Goal: Transaction & Acquisition: Purchase product/service

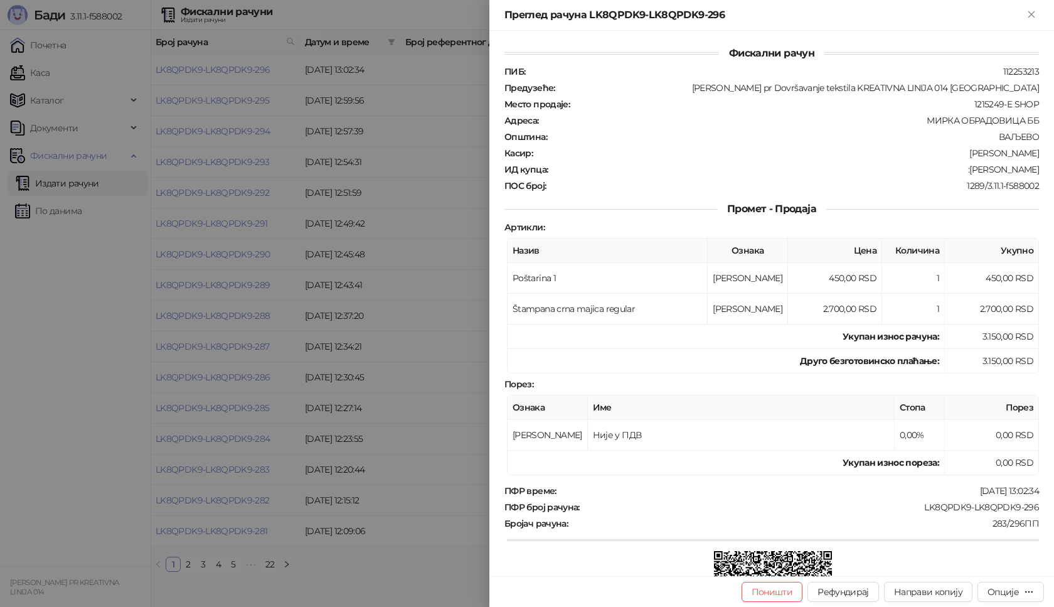
drag, startPoint x: 0, startPoint y: 0, endPoint x: 73, endPoint y: 232, distance: 243.3
click at [1031, 11] on icon "Close" at bounding box center [1031, 14] width 11 height 11
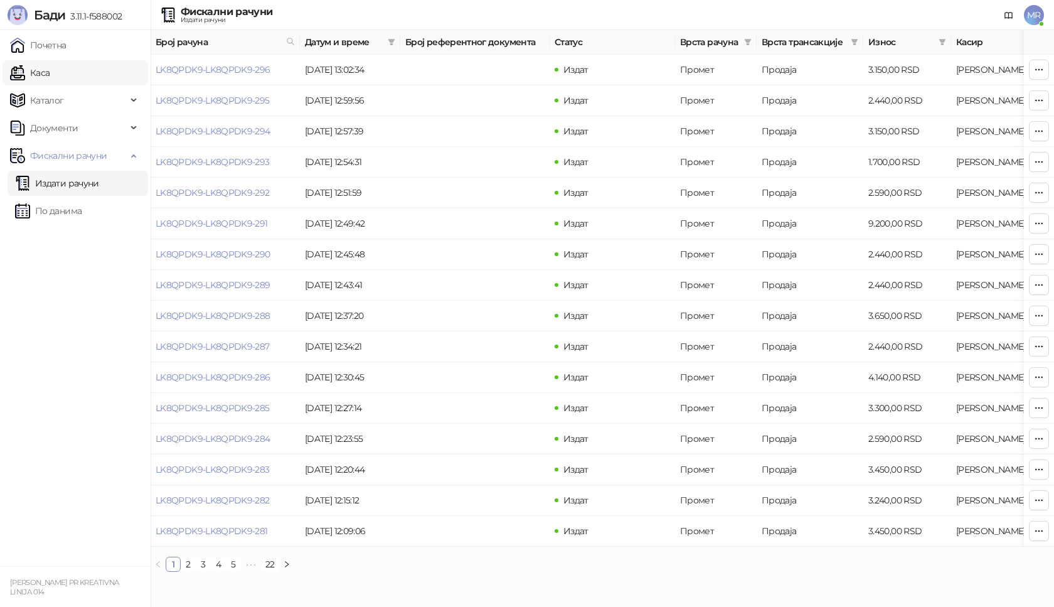
click at [50, 76] on link "Каса" at bounding box center [30, 72] width 40 height 25
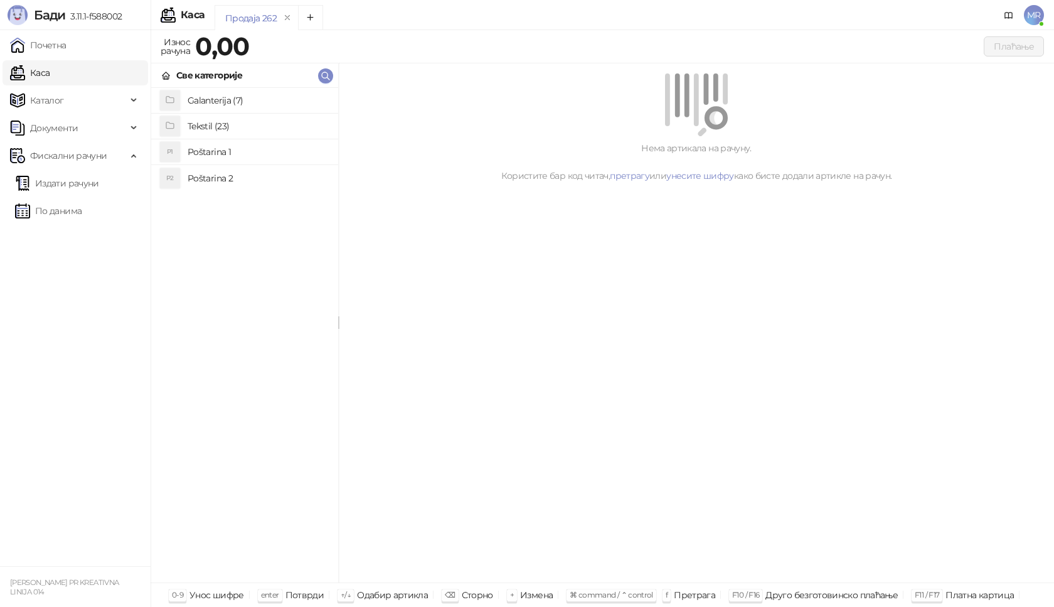
click at [230, 151] on h4 "Poštarina 1" at bounding box center [258, 152] width 141 height 20
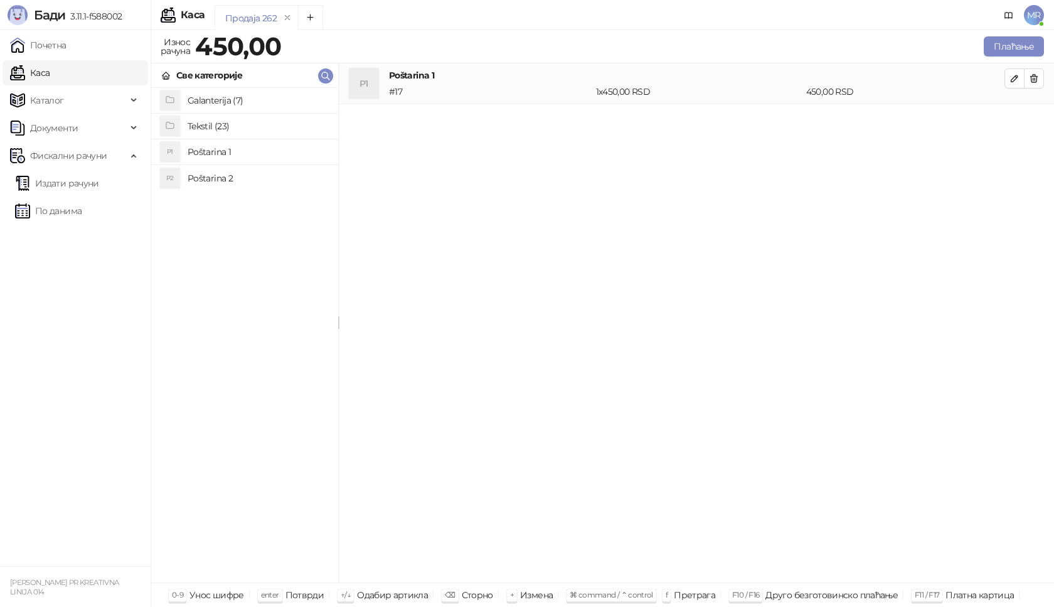
click at [262, 127] on h4 "Tekstil (23)" at bounding box center [258, 126] width 141 height 20
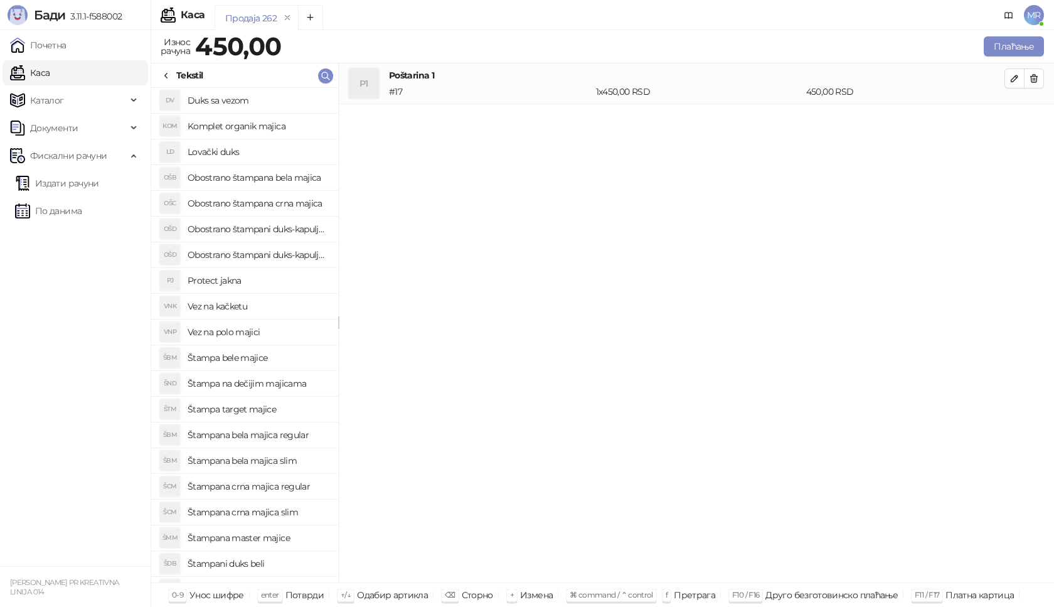
click at [305, 483] on h4 "Štampana crna majica regular" at bounding box center [258, 486] width 141 height 20
click at [1012, 116] on icon "button" at bounding box center [1015, 119] width 10 height 10
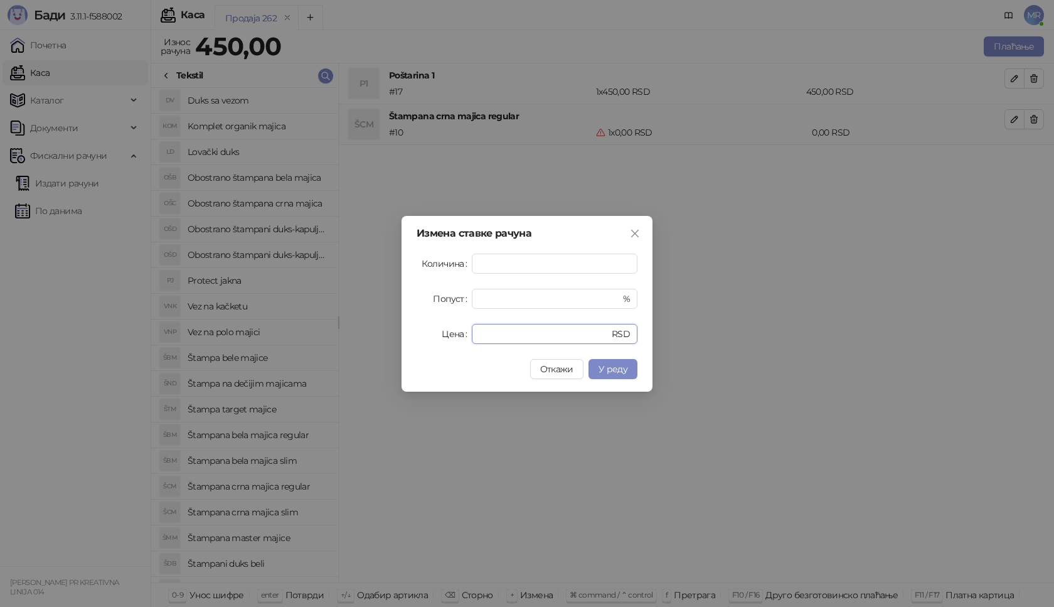
drag, startPoint x: 514, startPoint y: 336, endPoint x: 380, endPoint y: 336, distance: 133.7
click at [380, 336] on div "Измена ставке рачуна Количина * Попуст * % Цена * RSD Откажи У реду" at bounding box center [527, 303] width 1054 height 607
click at [637, 233] on icon "close" at bounding box center [635, 233] width 10 height 10
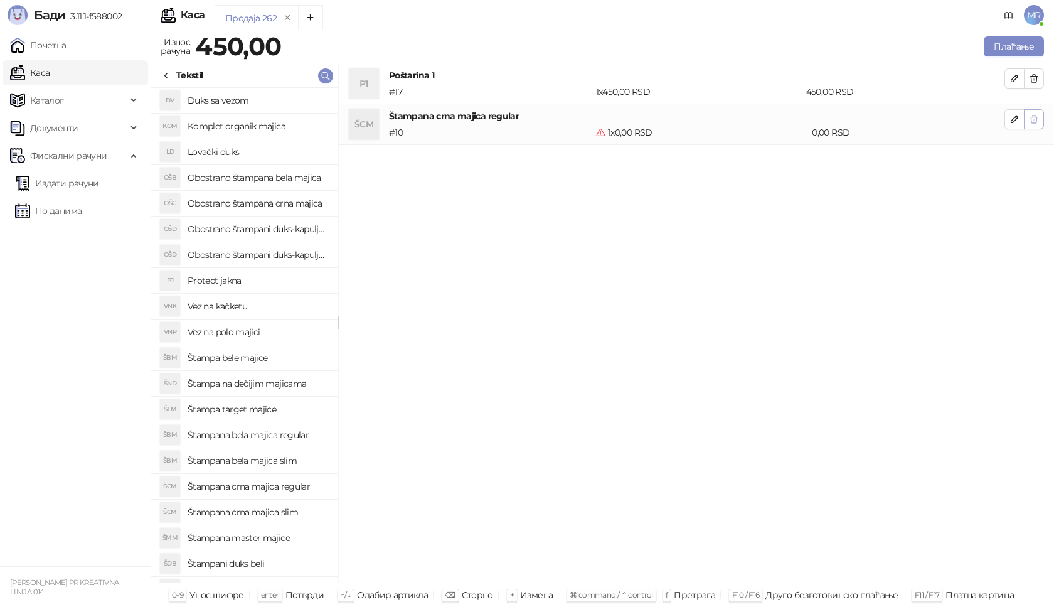
click at [1029, 119] on icon "button" at bounding box center [1034, 119] width 10 height 10
click at [259, 205] on h4 "Obostrano štampana crna majica" at bounding box center [258, 203] width 141 height 20
click at [1019, 120] on icon "button" at bounding box center [1015, 119] width 10 height 10
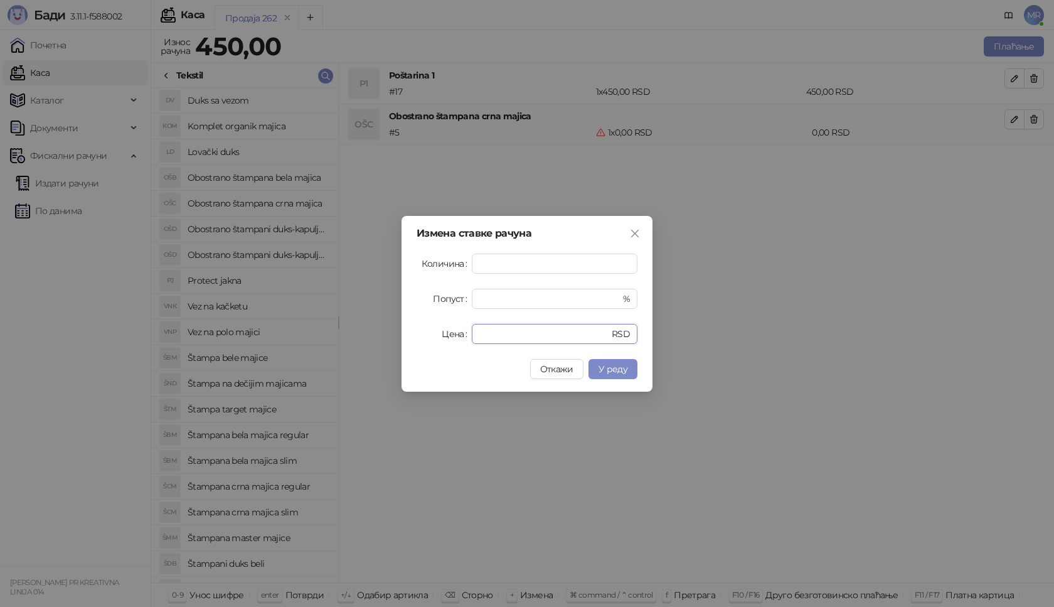
drag, startPoint x: 504, startPoint y: 331, endPoint x: 355, endPoint y: 371, distance: 154.5
click at [355, 371] on div "Измена ставке рачуна Количина * Попуст * % Цена * RSD Откажи У реду" at bounding box center [527, 303] width 1054 height 607
type input "****"
click at [611, 372] on span "У реду" at bounding box center [613, 368] width 29 height 11
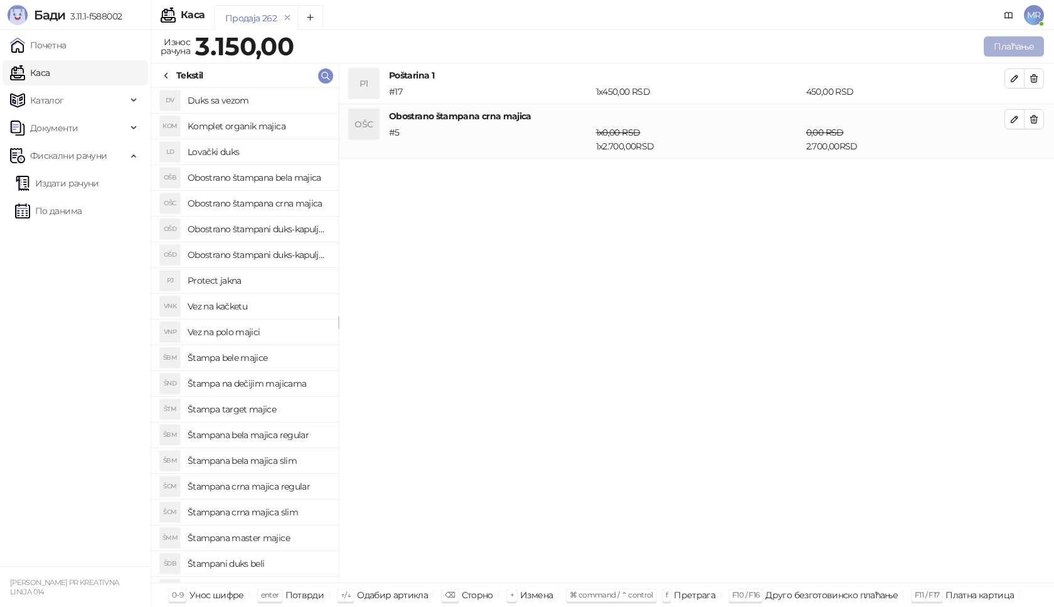
click at [1013, 45] on button "Плаћање" at bounding box center [1014, 46] width 60 height 20
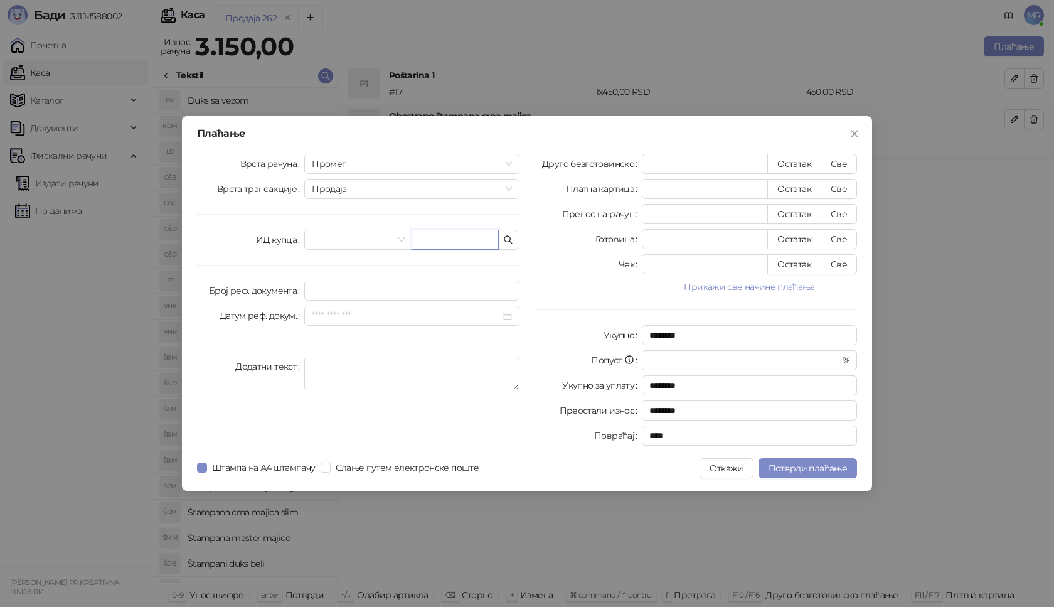
click at [452, 238] on input "text" at bounding box center [455, 240] width 87 height 20
paste input "**********"
type input "**********"
click at [841, 158] on button "Све" at bounding box center [839, 164] width 36 height 20
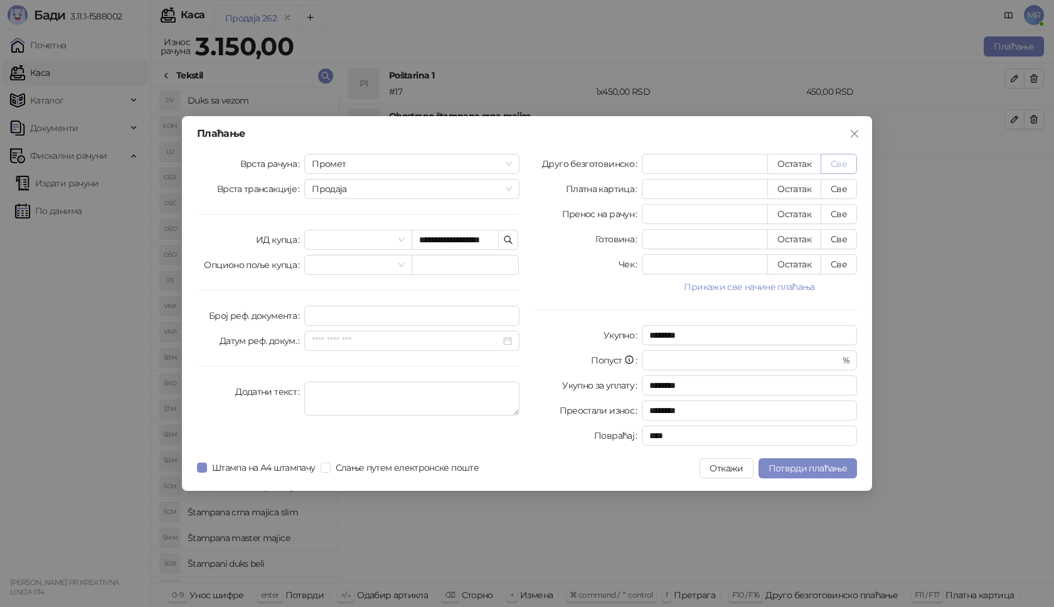
type input "****"
click at [803, 472] on span "Потврди плаћање" at bounding box center [808, 467] width 78 height 11
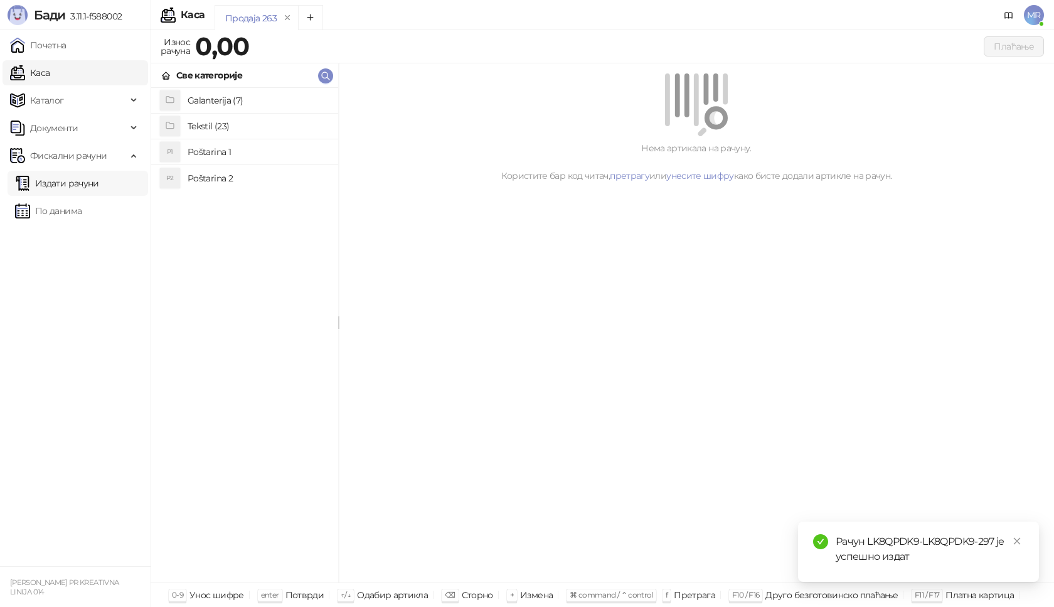
click at [93, 181] on link "Издати рачуни" at bounding box center [57, 183] width 84 height 25
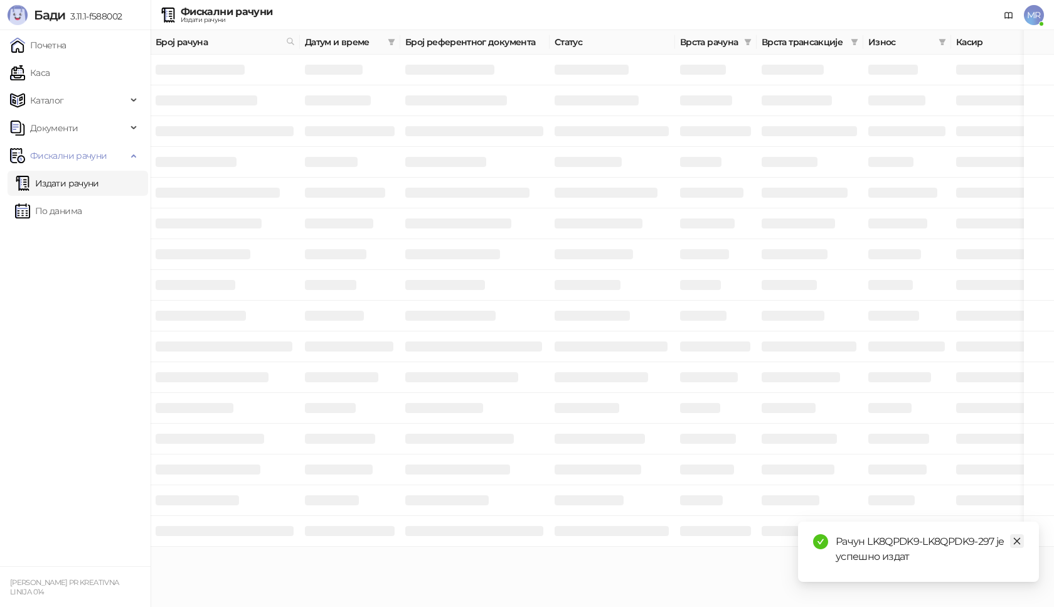
click at [1015, 541] on icon "close" at bounding box center [1017, 540] width 9 height 9
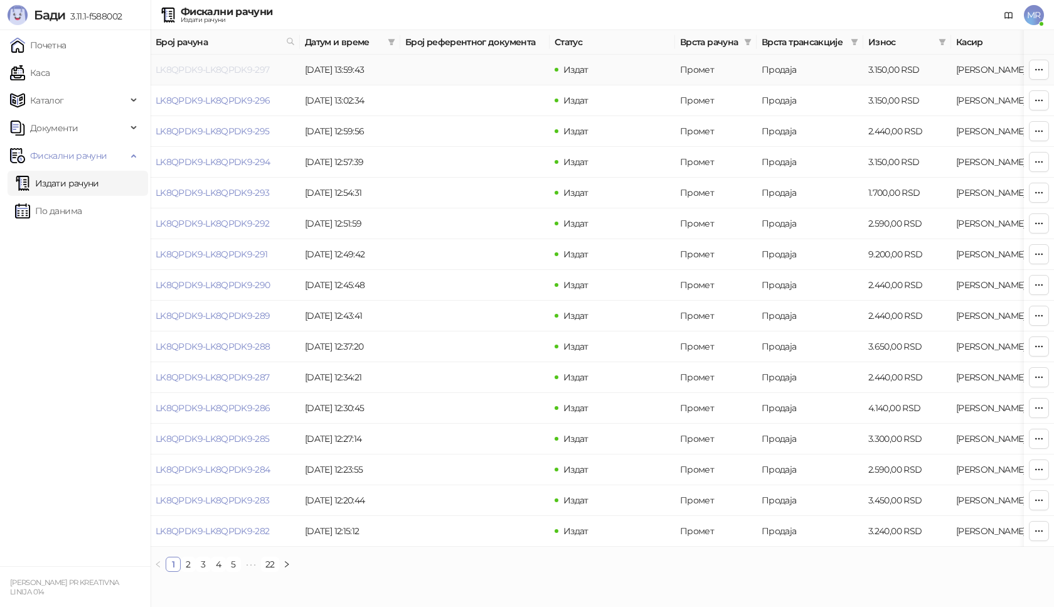
click at [188, 68] on link "LK8QPDK9-LK8QPDK9-297" at bounding box center [213, 69] width 114 height 11
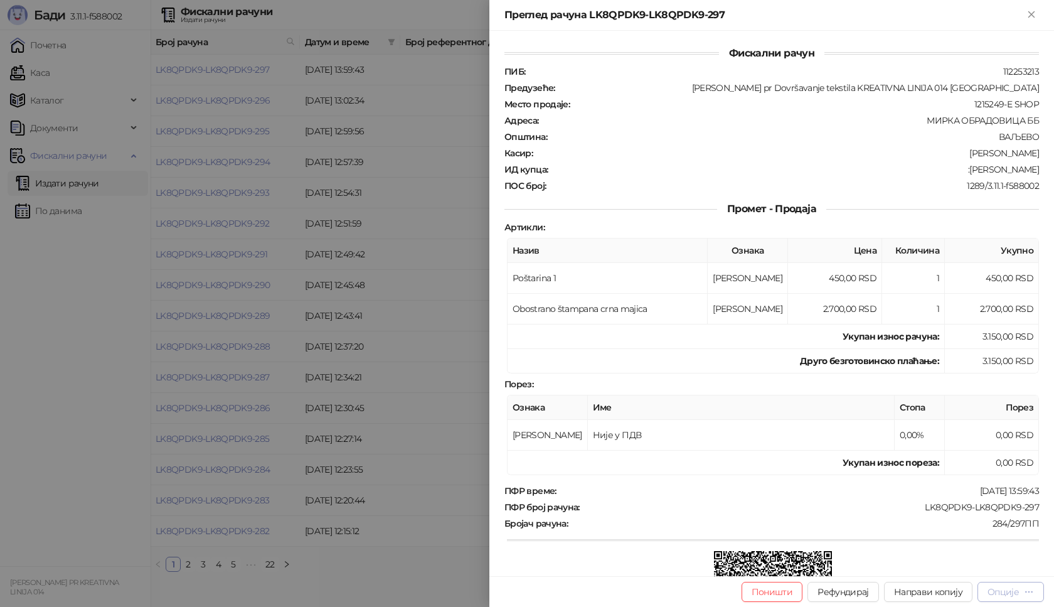
click at [1008, 594] on div "Опције" at bounding box center [1003, 591] width 31 height 11
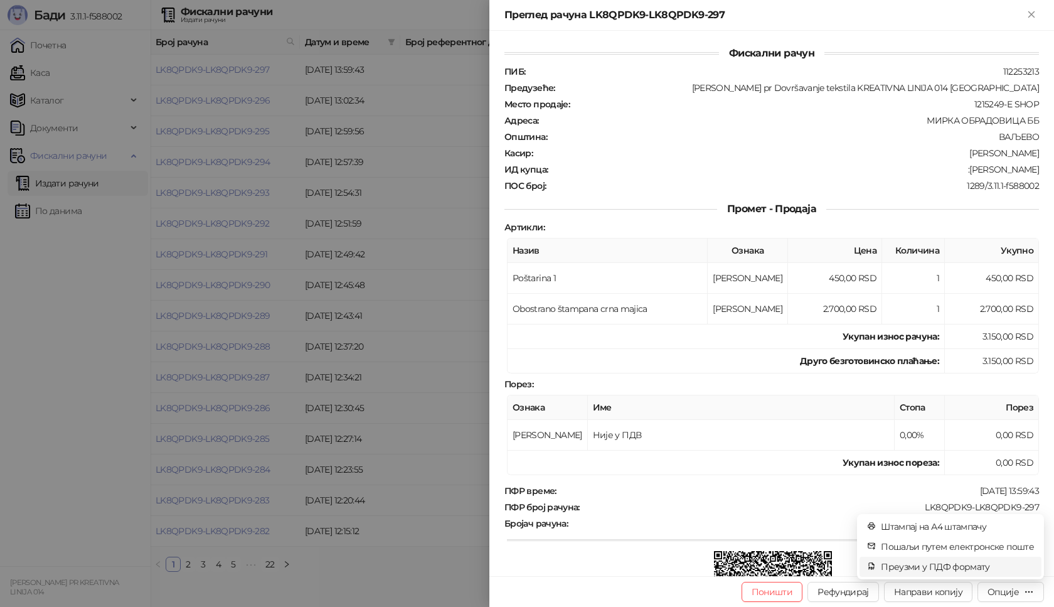
click at [958, 567] on span "Преузми у ПДФ формату" at bounding box center [957, 567] width 153 height 14
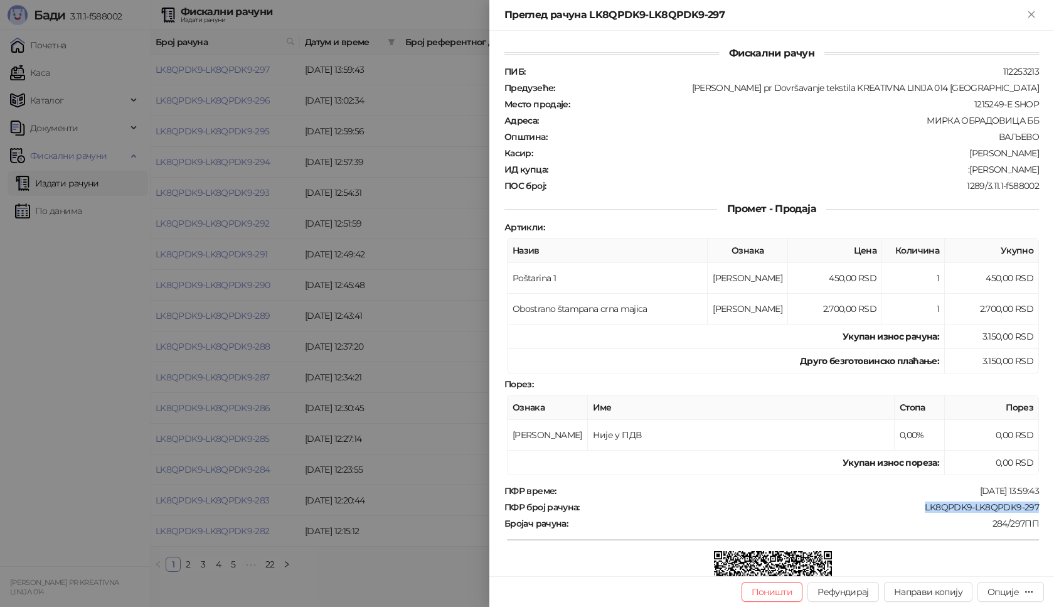
drag, startPoint x: 911, startPoint y: 508, endPoint x: 1046, endPoint y: 499, distance: 135.2
click at [1046, 499] on div "Фискални рачун ПИБ : 112253213 Предузеће : [PERSON_NAME] pr Dovršavanje tekstil…" at bounding box center [771, 303] width 565 height 545
copy div "LK8QPDK9-LK8QPDK9-297"
drag, startPoint x: 956, startPoint y: 167, endPoint x: 1042, endPoint y: 168, distance: 86.0
click at [1042, 168] on div "Фискални рачун ПИБ : 112253213 Предузеће : [PERSON_NAME] pr Dovršavanje tekstil…" at bounding box center [771, 303] width 565 height 545
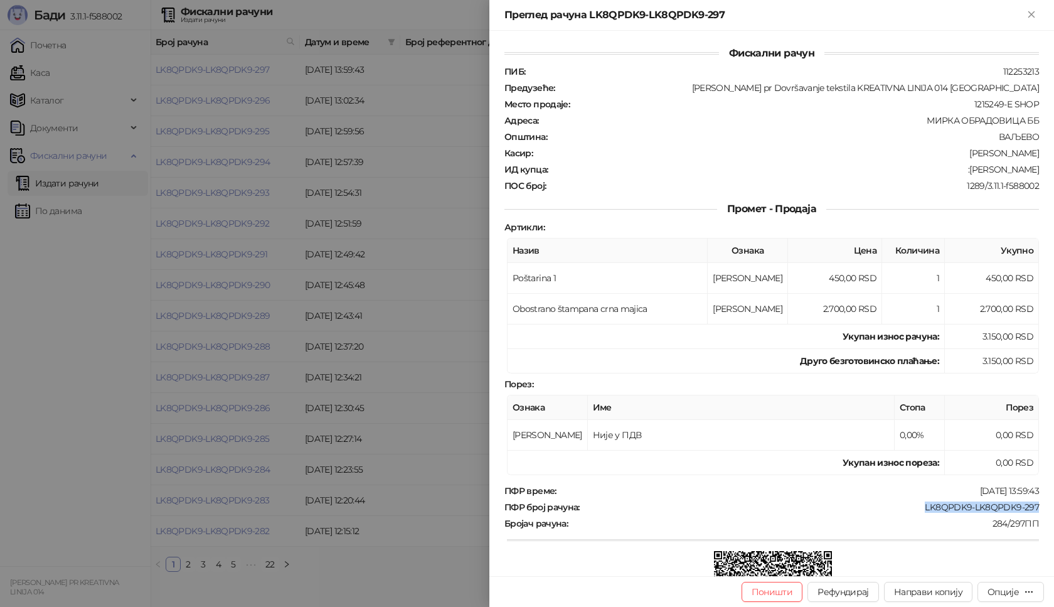
copy div "[PERSON_NAME]"
click at [1028, 17] on icon "Close" at bounding box center [1031, 14] width 11 height 11
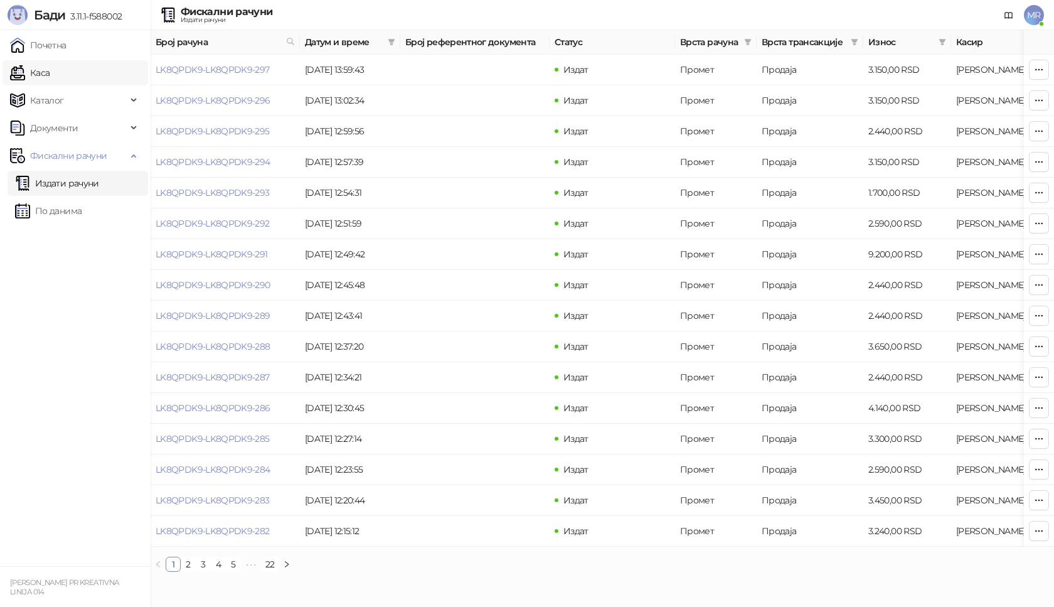
click at [45, 76] on link "Каса" at bounding box center [30, 72] width 40 height 25
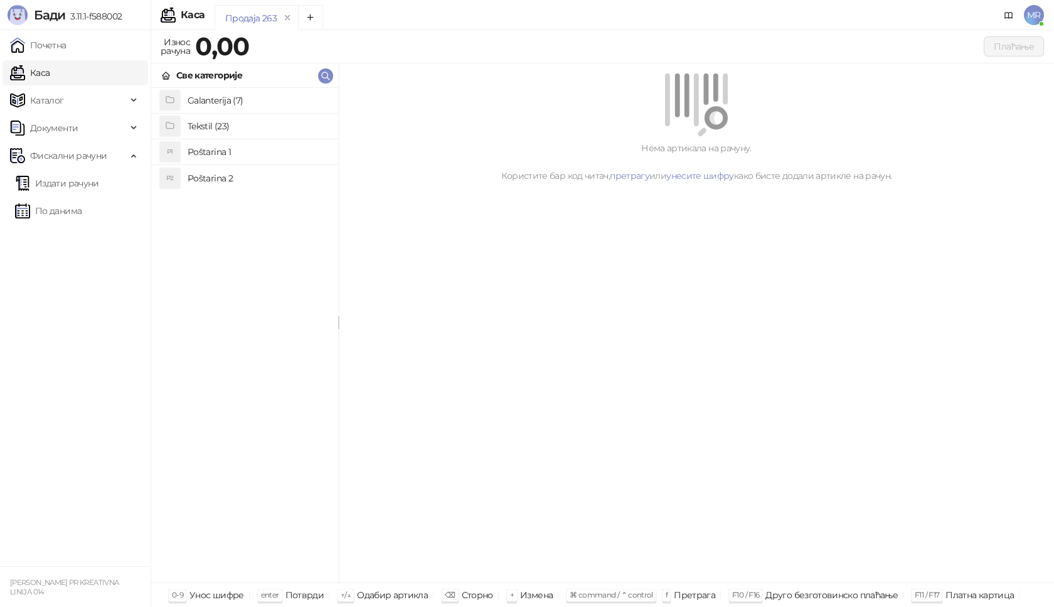
click at [220, 150] on h4 "Poštarina 1" at bounding box center [258, 152] width 141 height 20
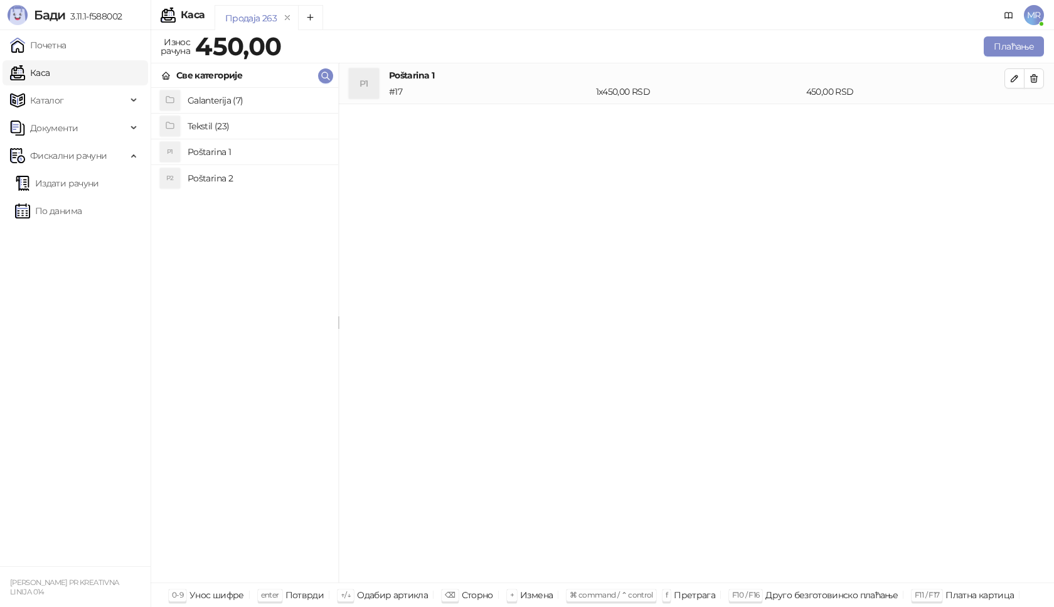
click at [216, 123] on h4 "Tekstil (23)" at bounding box center [258, 126] width 141 height 20
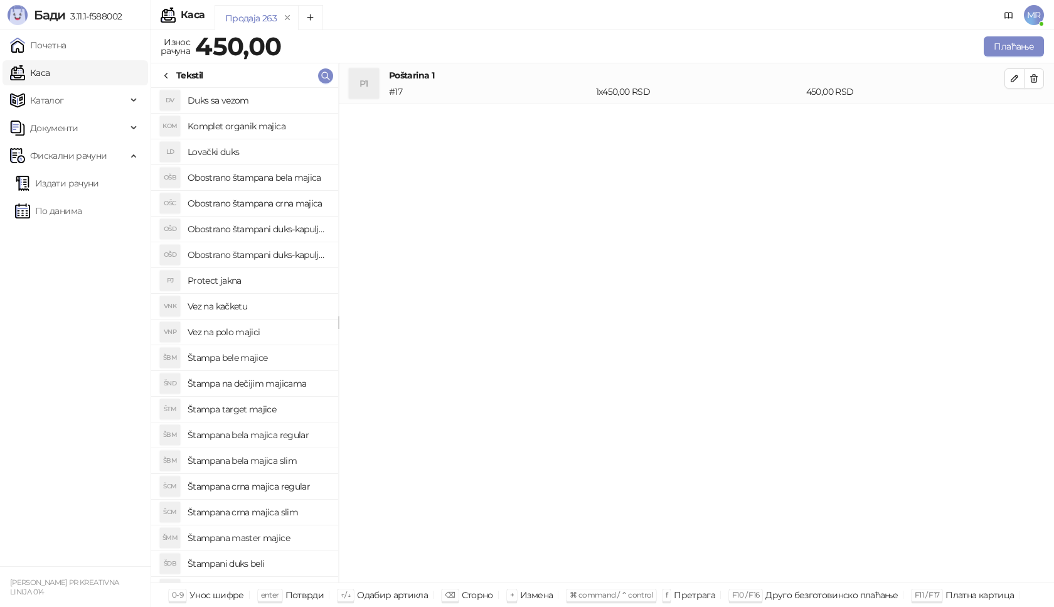
click at [297, 486] on h4 "Štampana crna majica regular" at bounding box center [258, 486] width 141 height 20
click at [1011, 119] on icon "button" at bounding box center [1015, 119] width 10 height 10
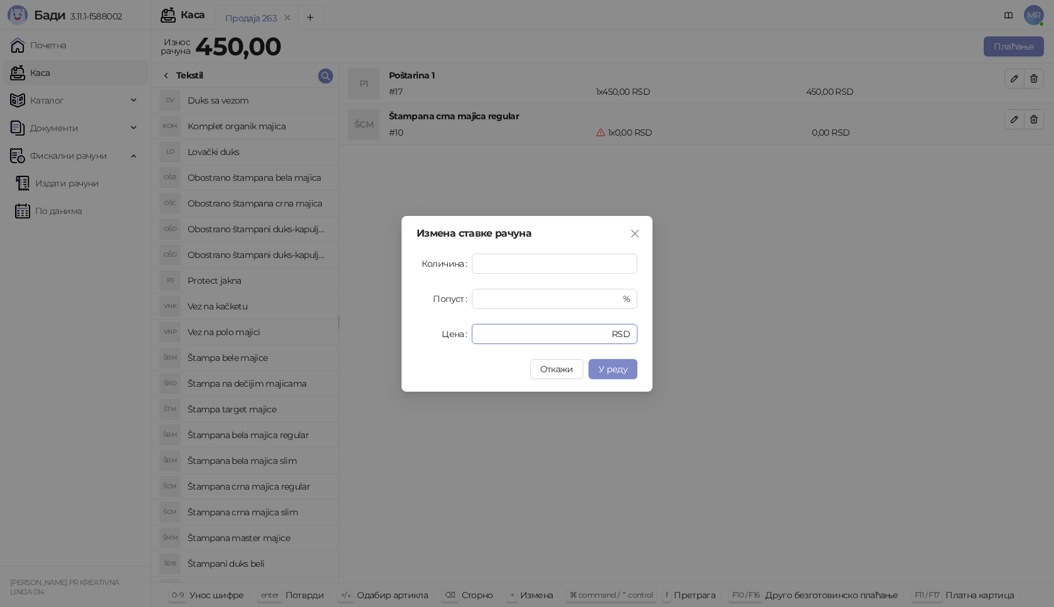
drag, startPoint x: 451, startPoint y: 346, endPoint x: 333, endPoint y: 363, distance: 118.5
click at [333, 363] on div "Измена ставке рачуна Количина * Попуст * % Цена * RSD Откажи У реду" at bounding box center [527, 303] width 1054 height 607
type input "****"
click at [611, 371] on span "У реду" at bounding box center [613, 368] width 29 height 11
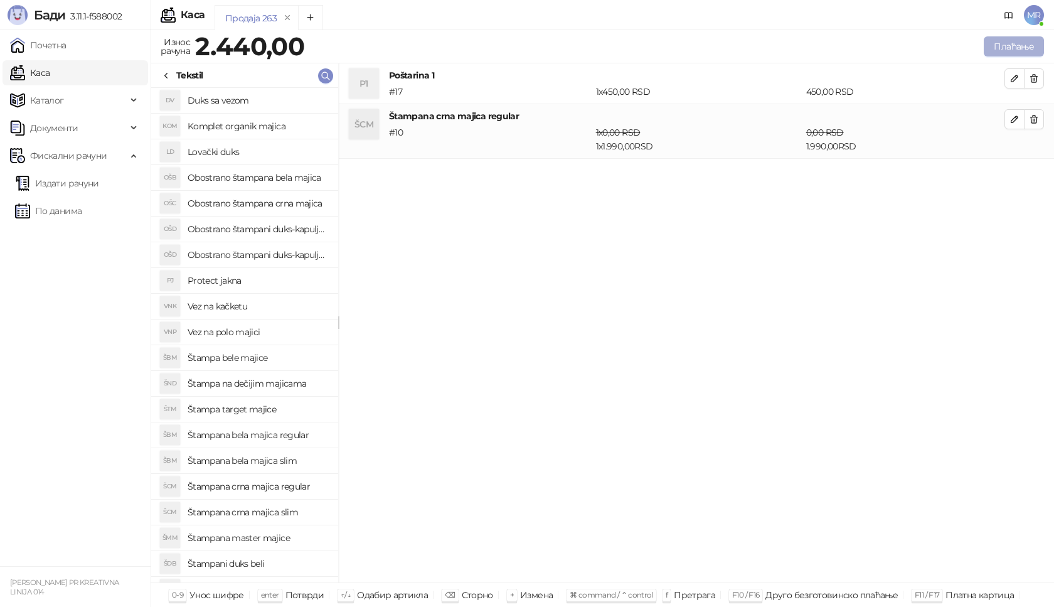
click at [1029, 44] on button "Плаћање" at bounding box center [1014, 46] width 60 height 20
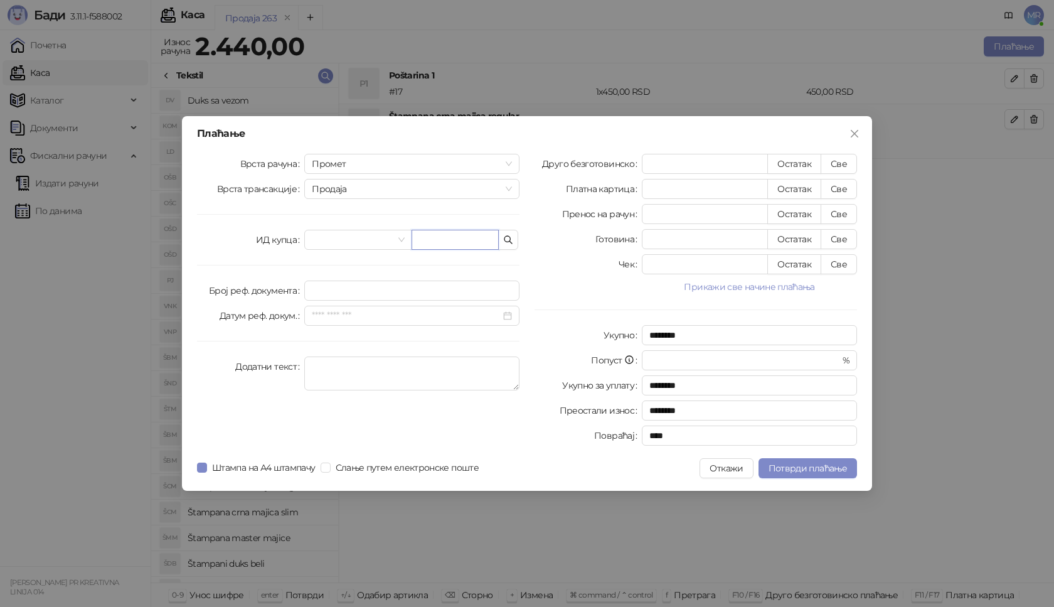
click at [454, 245] on input "text" at bounding box center [455, 240] width 87 height 20
type input "**********"
click at [848, 156] on button "Све" at bounding box center [839, 164] width 36 height 20
type input "****"
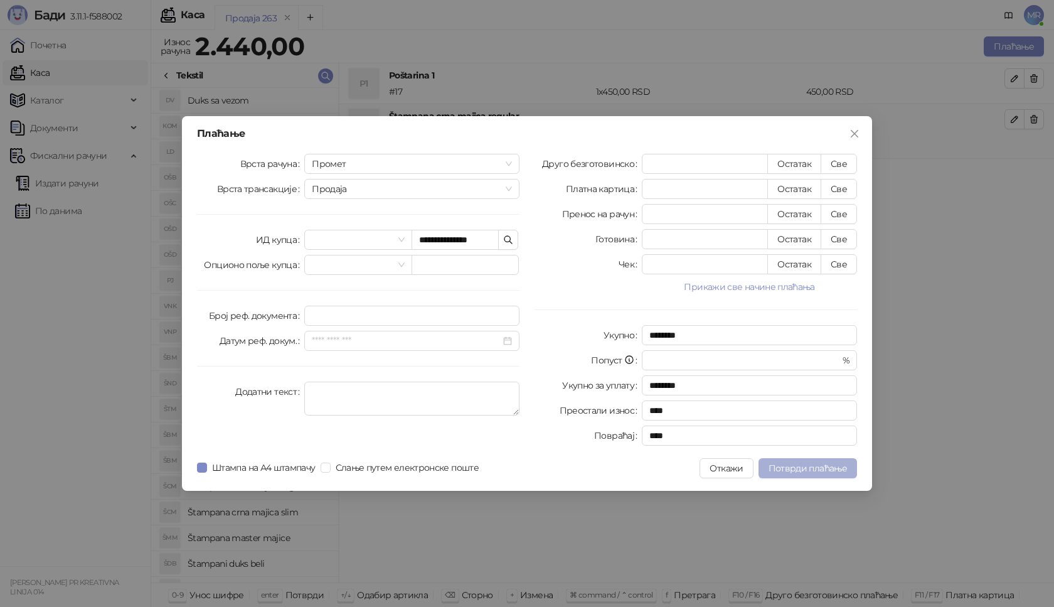
click at [816, 461] on button "Потврди плаћање" at bounding box center [808, 468] width 99 height 20
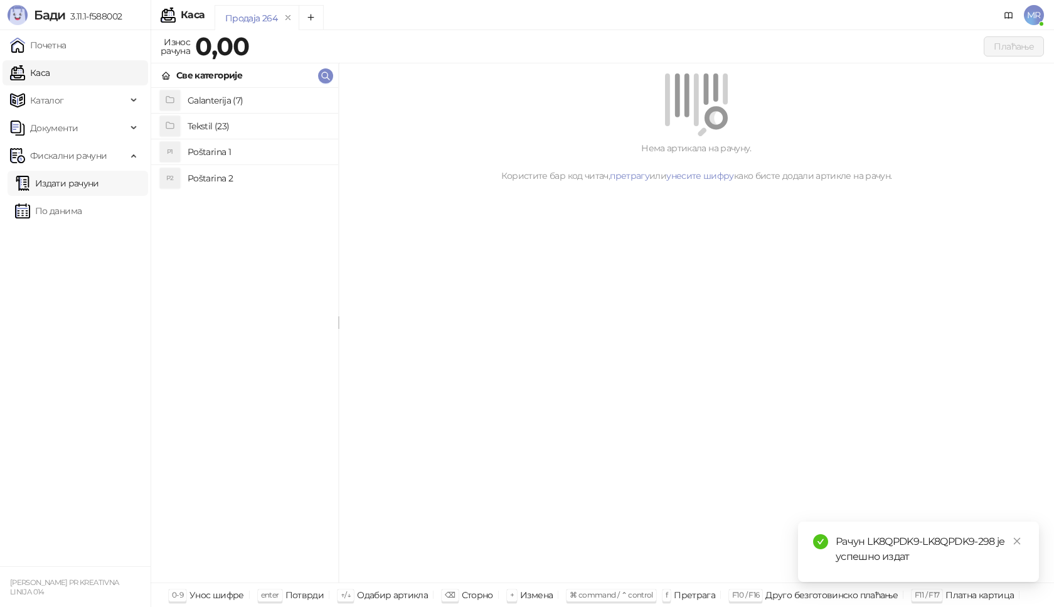
click at [72, 181] on link "Издати рачуни" at bounding box center [57, 183] width 84 height 25
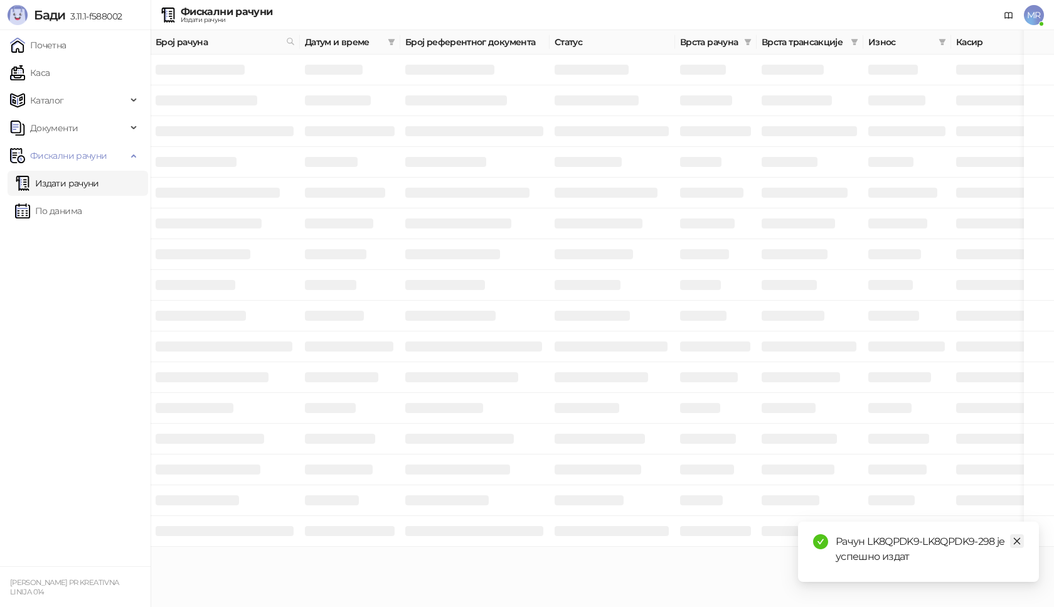
click at [1019, 540] on icon "close" at bounding box center [1017, 540] width 9 height 9
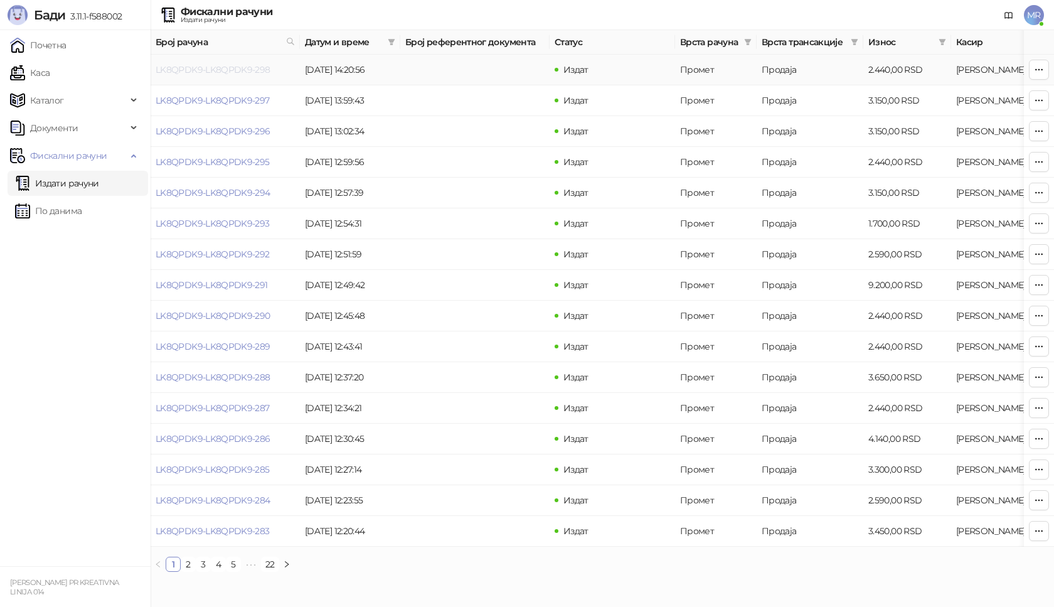
click at [241, 70] on link "LK8QPDK9-LK8QPDK9-298" at bounding box center [213, 69] width 115 height 11
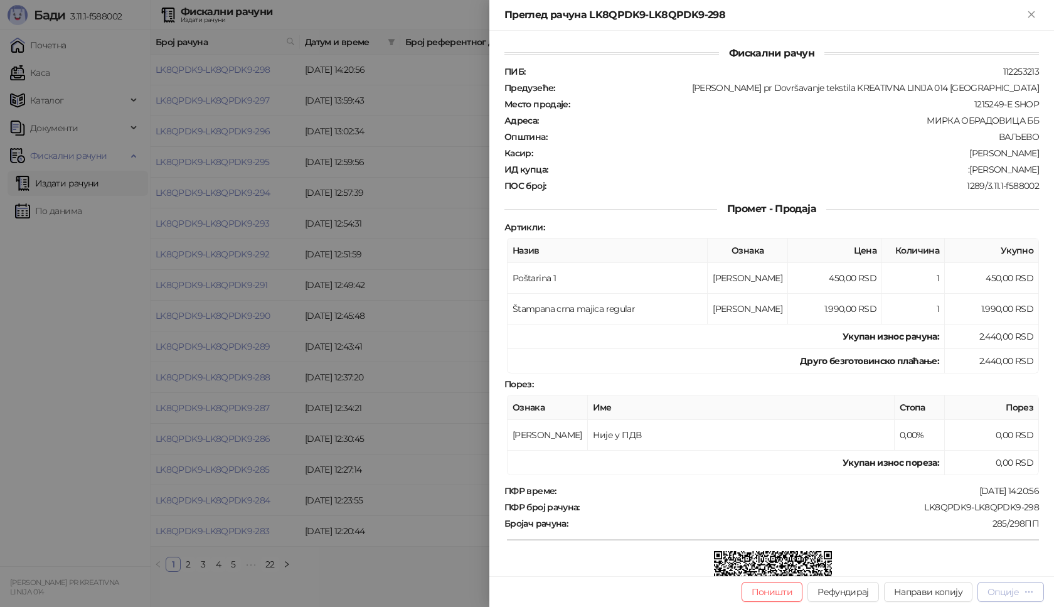
click at [1000, 587] on div "Опције" at bounding box center [1003, 591] width 31 height 11
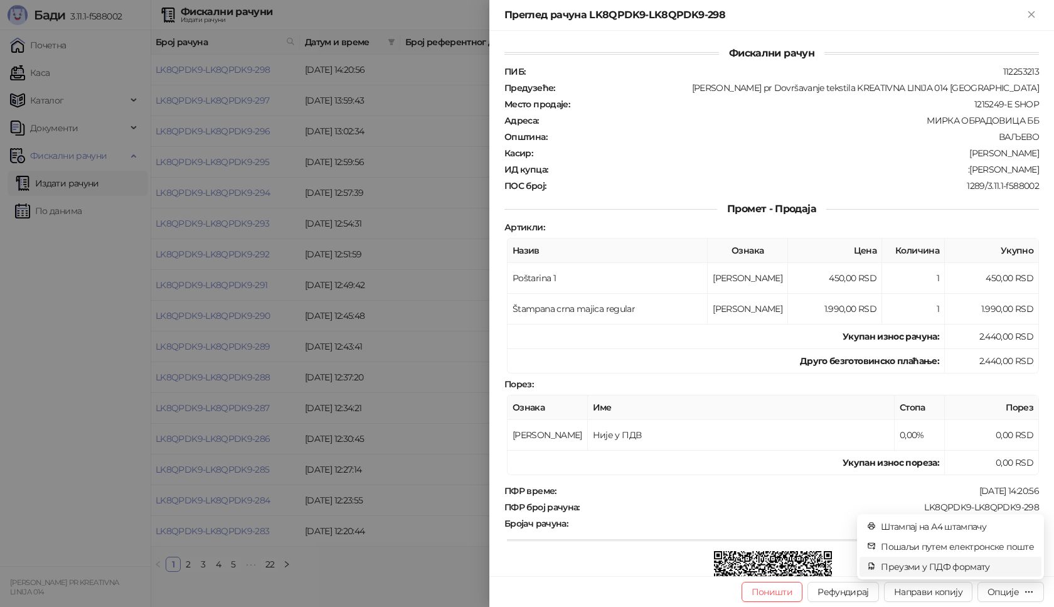
click at [968, 568] on span "Преузми у ПДФ формату" at bounding box center [957, 567] width 153 height 14
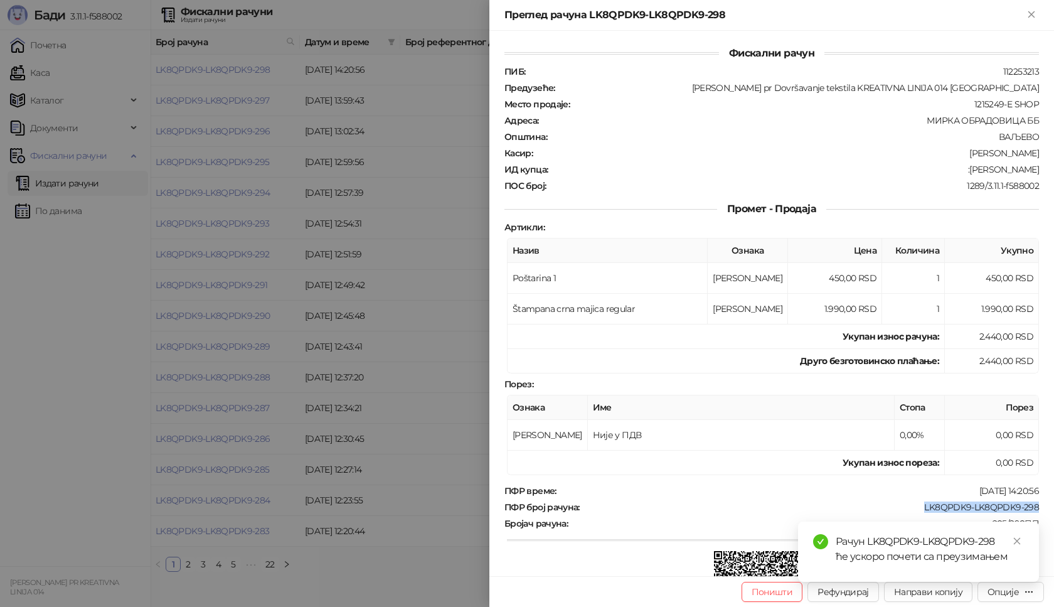
drag, startPoint x: 914, startPoint y: 508, endPoint x: 1054, endPoint y: 510, distance: 139.9
click at [1054, 510] on div "Фискални рачун ПИБ : 112253213 Предузеће : [PERSON_NAME] pr Dovršavanje tekstil…" at bounding box center [771, 303] width 565 height 545
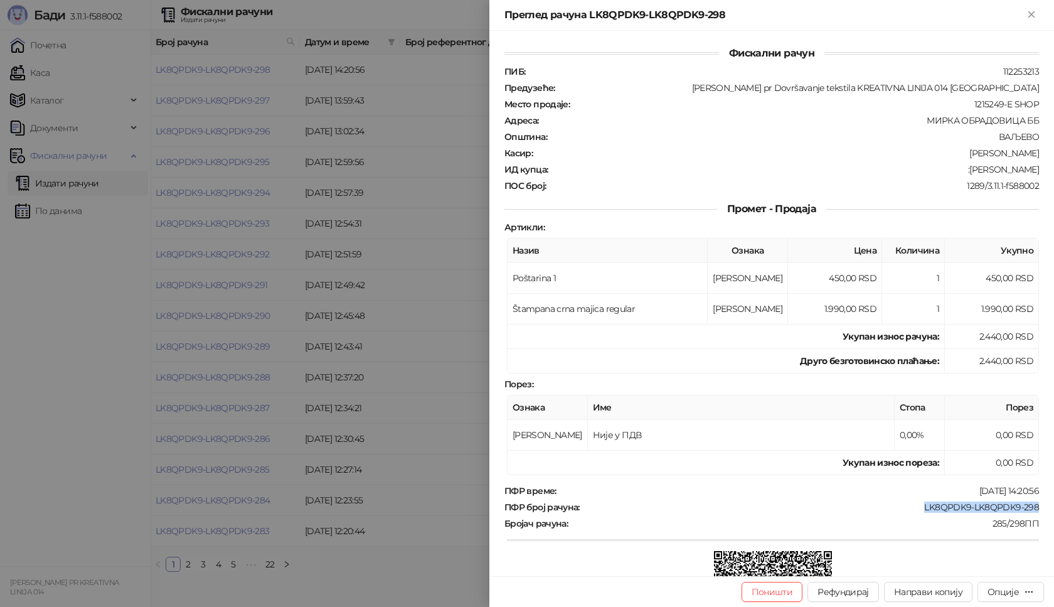
copy div "LK8QPDK9-LK8QPDK9-298"
drag, startPoint x: 974, startPoint y: 167, endPoint x: 1039, endPoint y: 167, distance: 64.6
click at [1039, 167] on div "Фискални рачун ПИБ : 112253213 Предузеће : [PERSON_NAME] pr Dovršavanje tekstil…" at bounding box center [771, 303] width 565 height 545
copy div "[PERSON_NAME]"
